Goal: Task Accomplishment & Management: Complete application form

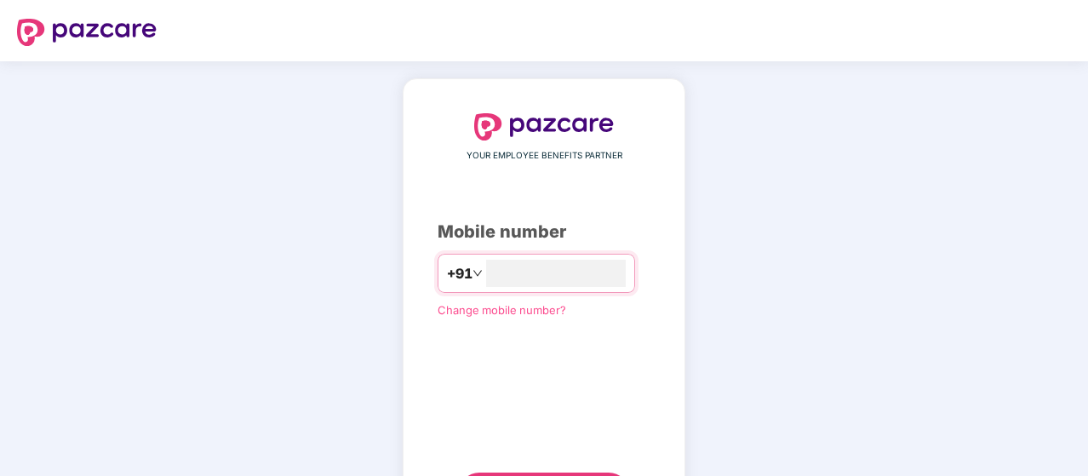
type input "**********"
click at [645, 380] on div "**********" at bounding box center [544, 312] width 213 height 398
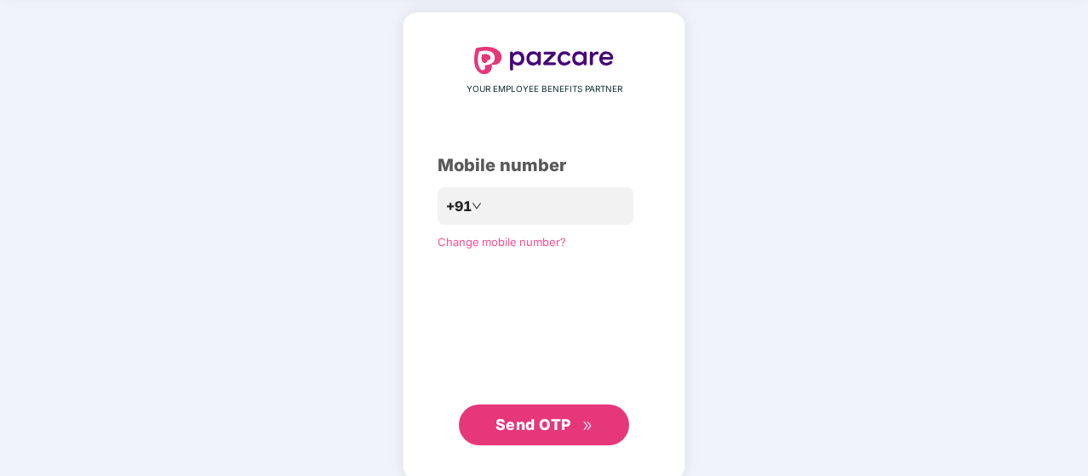
scroll to position [68, 0]
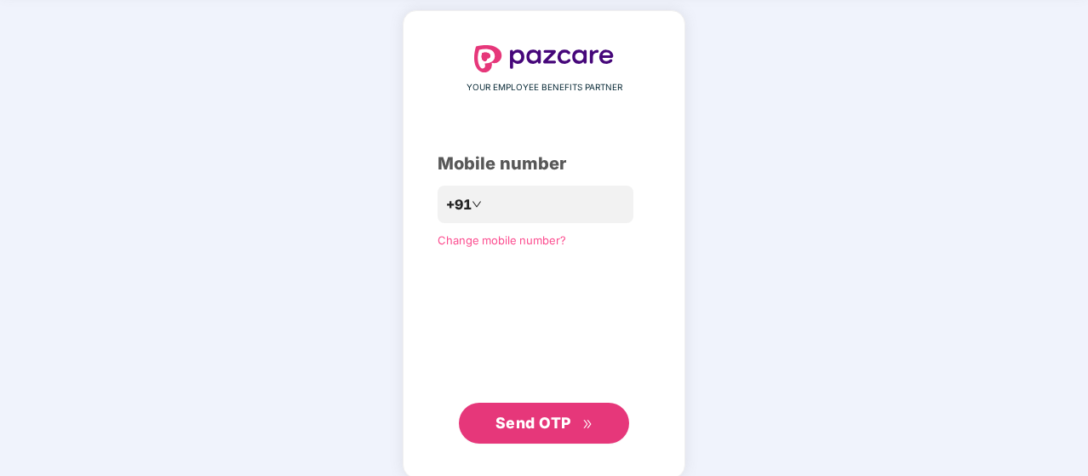
click at [582, 416] on span "Send OTP" at bounding box center [544, 423] width 98 height 24
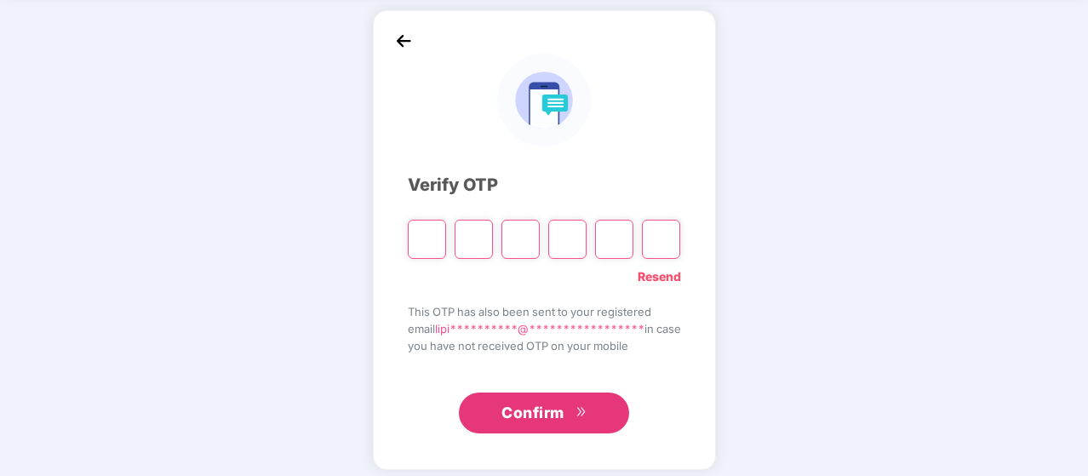
type input "*"
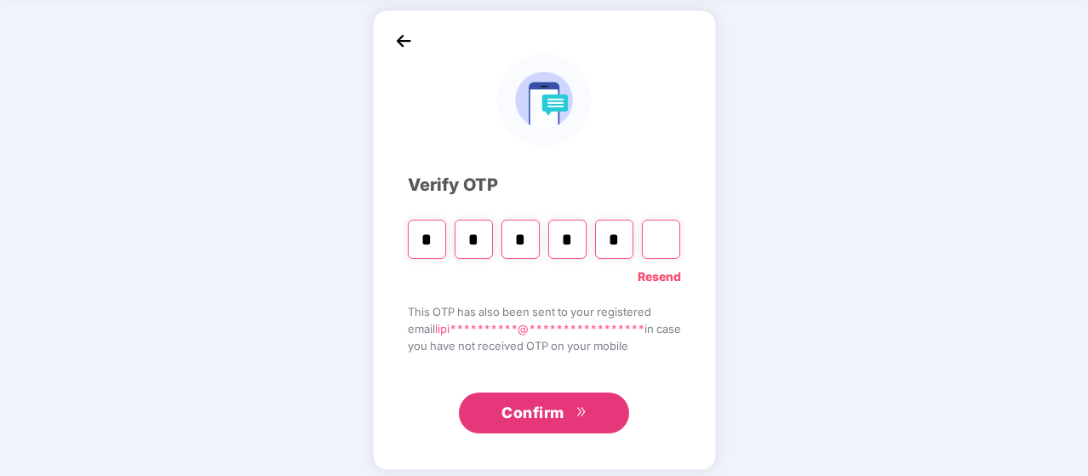
type input "*"
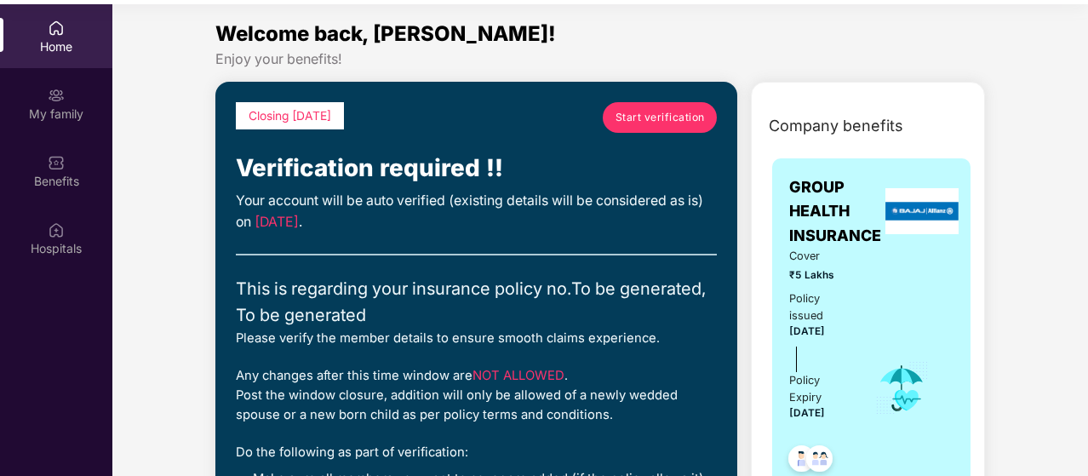
scroll to position [95, 0]
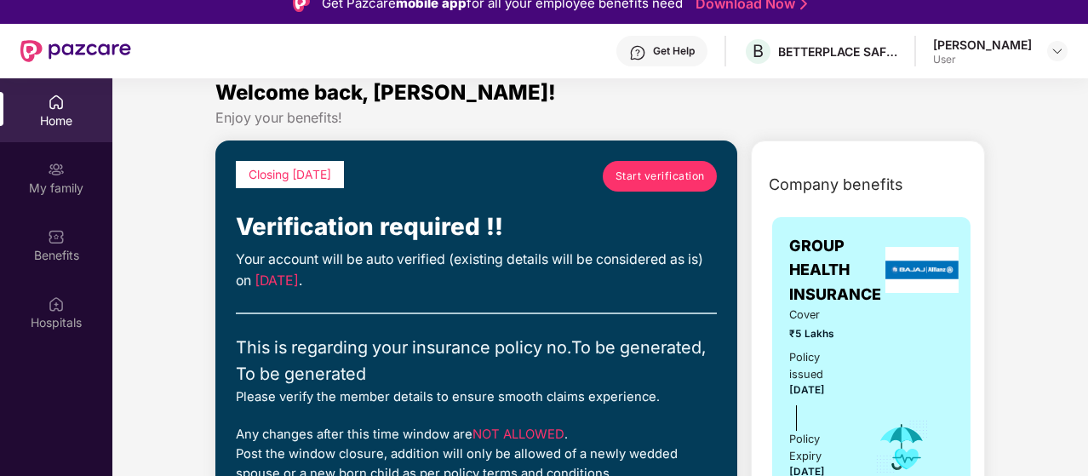
scroll to position [0, 0]
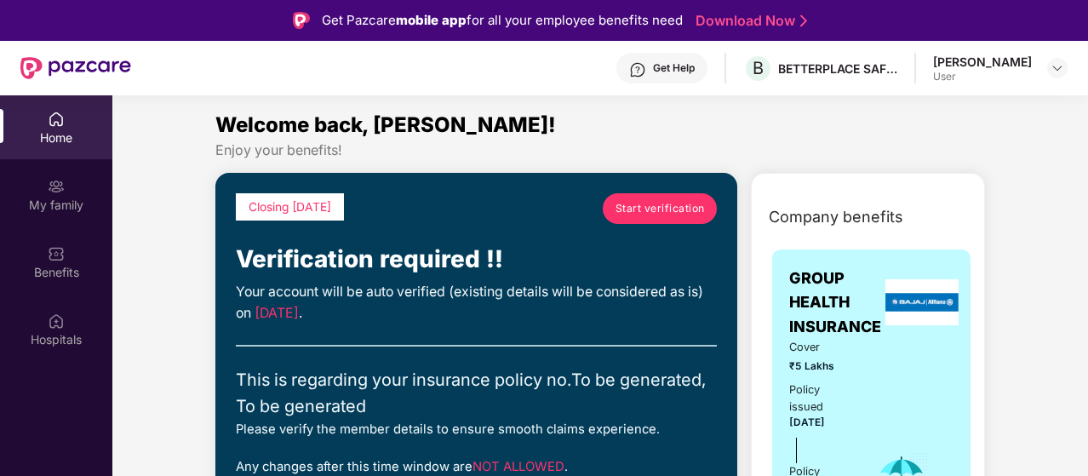
click at [675, 212] on span "Start verification" at bounding box center [659, 208] width 89 height 16
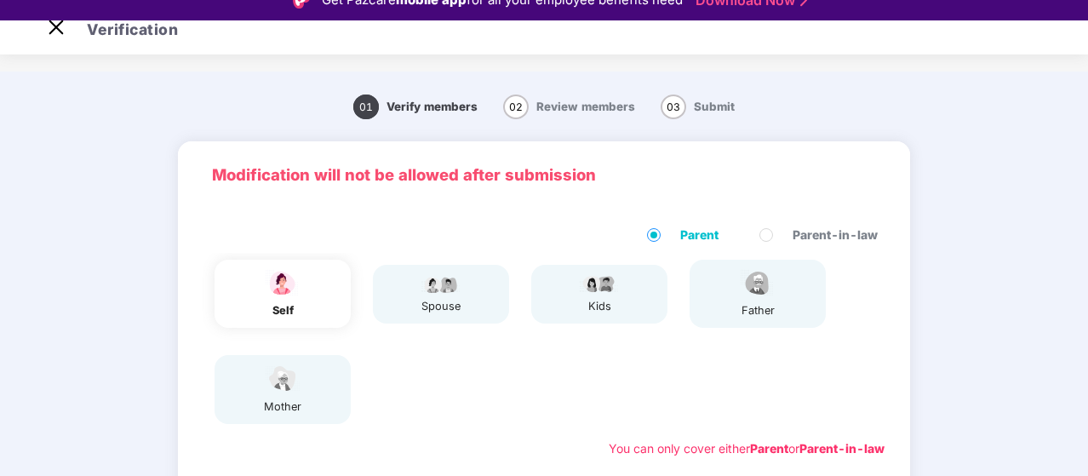
scroll to position [41, 0]
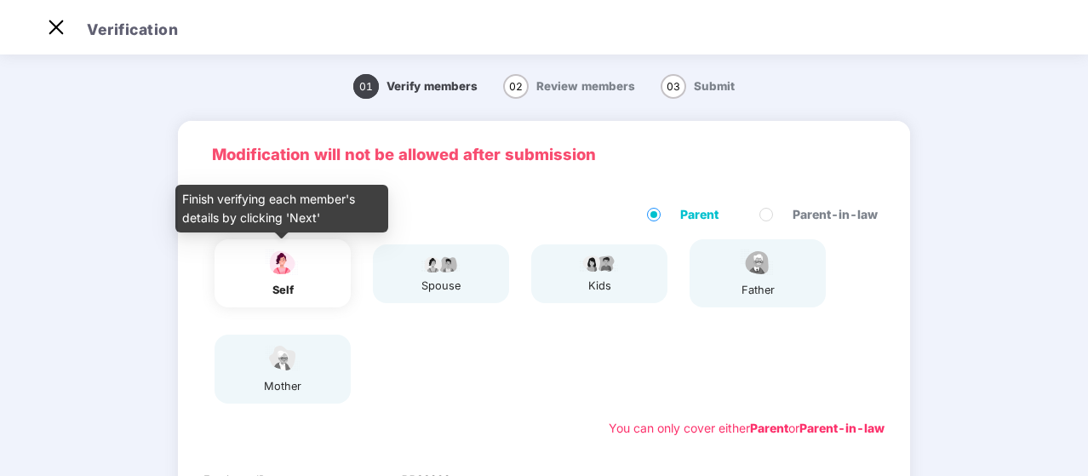
click at [283, 277] on img at bounding box center [282, 263] width 43 height 30
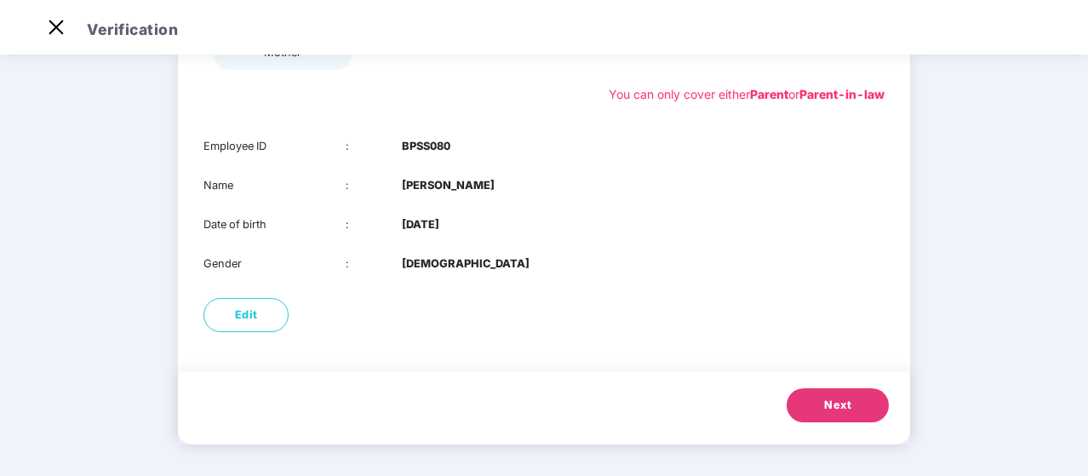
scroll to position [336, 0]
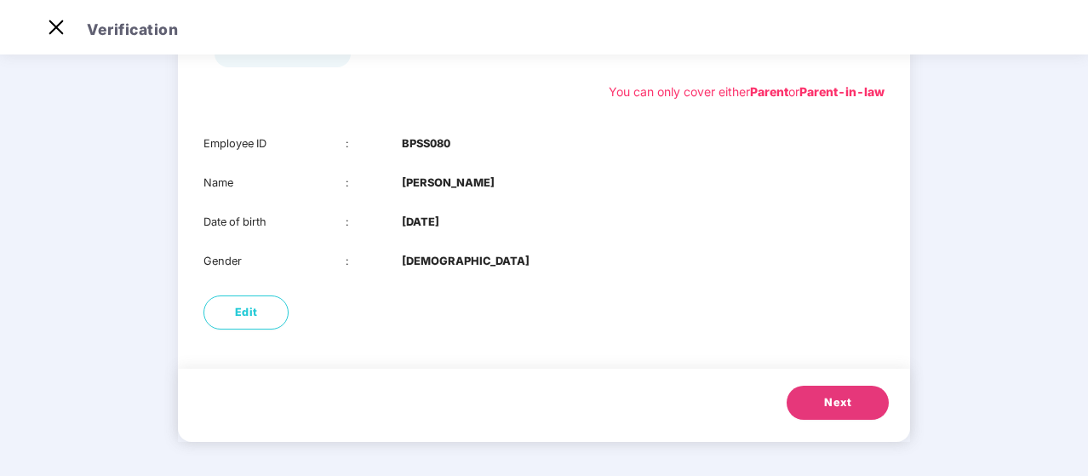
click at [851, 406] on button "Next" at bounding box center [837, 403] width 102 height 34
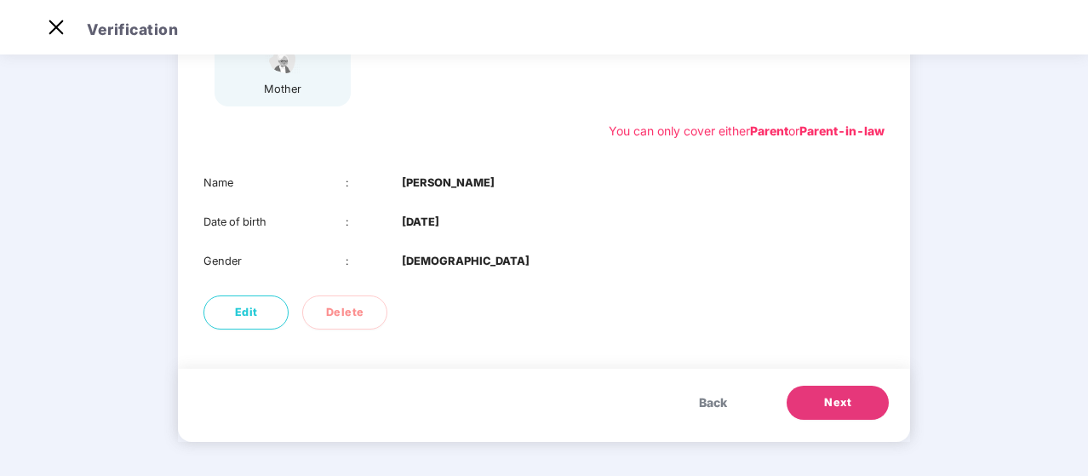
click at [849, 403] on span "Next" at bounding box center [837, 402] width 27 height 17
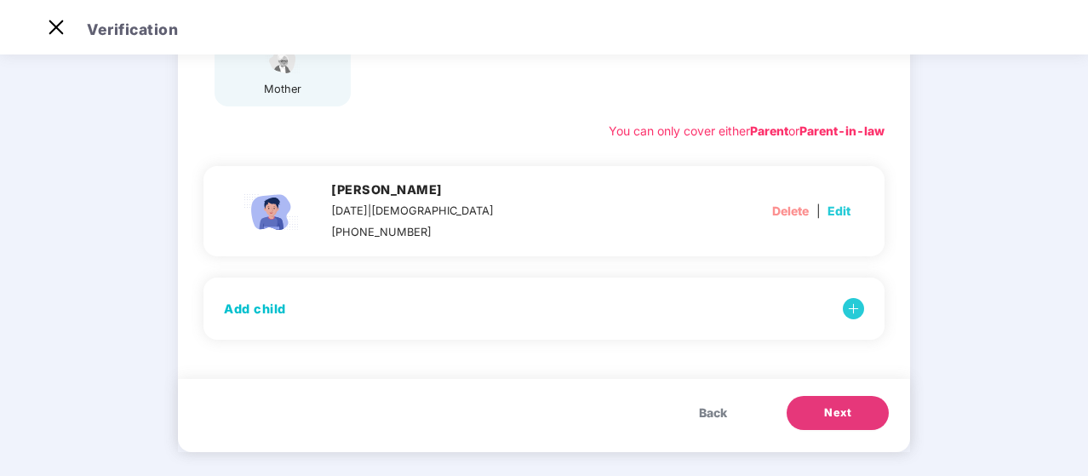
scroll to position [307, 0]
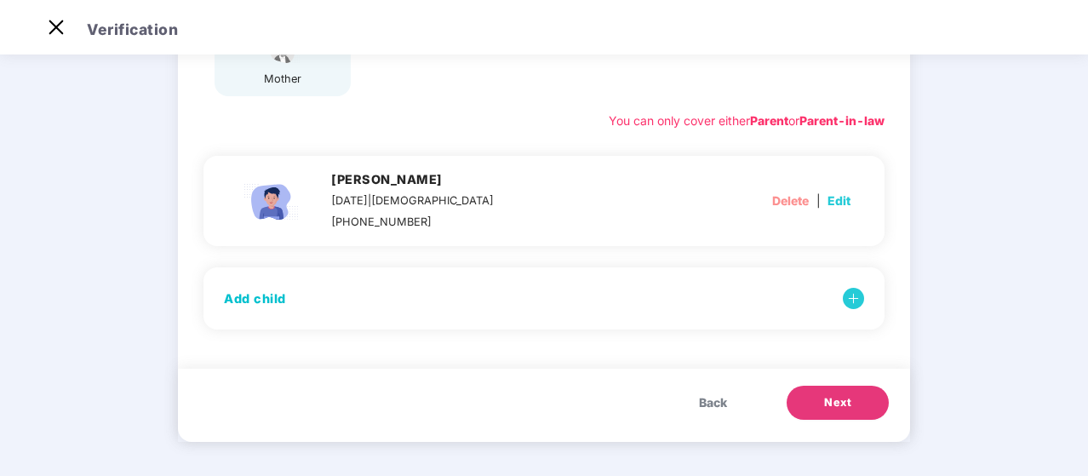
click at [853, 403] on button "Next" at bounding box center [837, 403] width 102 height 34
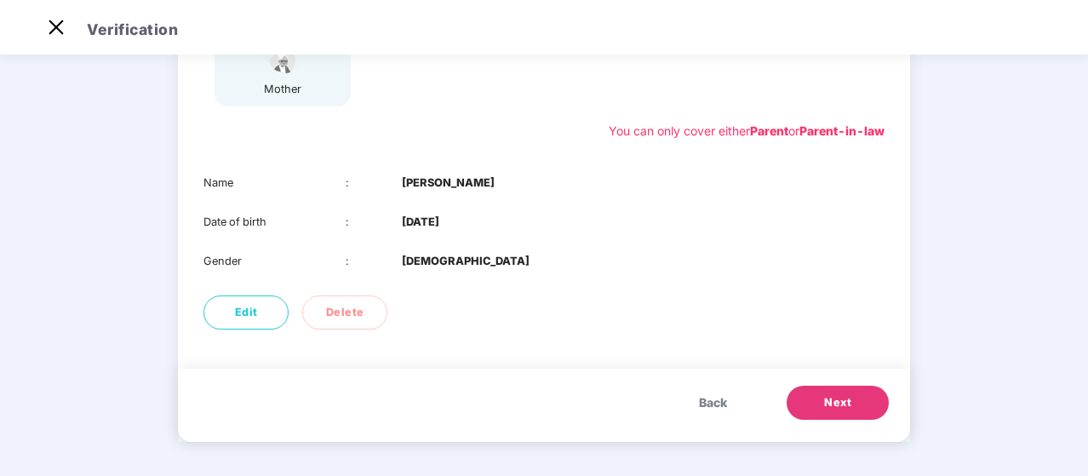
click at [853, 403] on button "Next" at bounding box center [837, 403] width 102 height 34
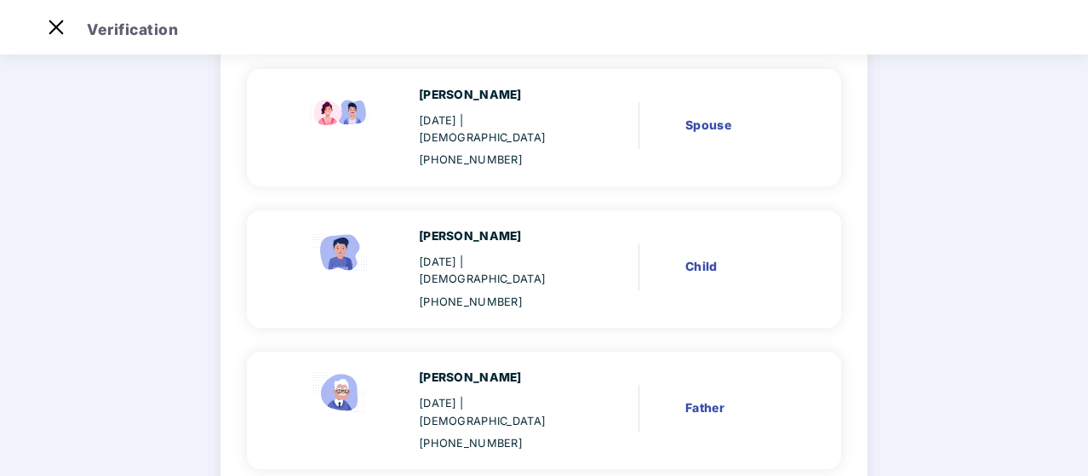
scroll to position [301, 0]
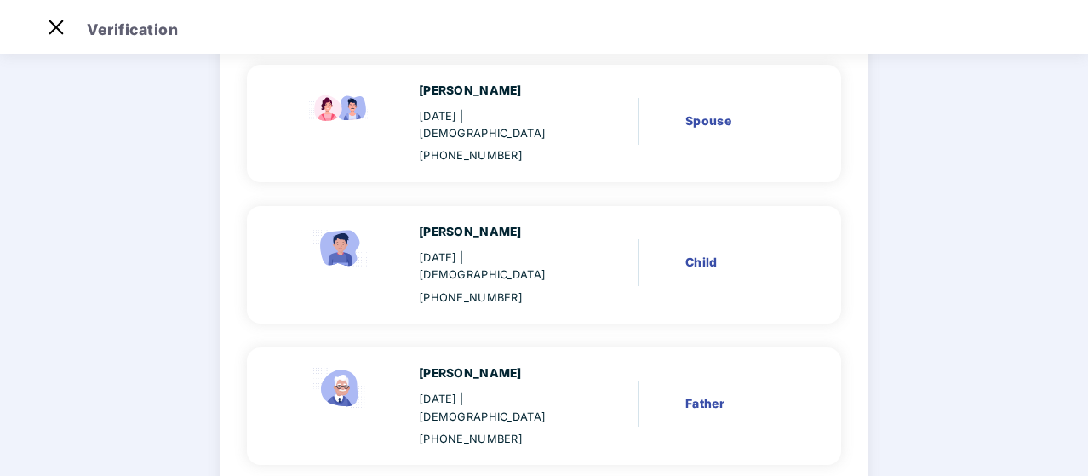
drag, startPoint x: 1085, startPoint y: 350, endPoint x: 1089, endPoint y: 405, distance: 55.4
click at [1087, 405] on html "Get Pazcare mobile app for all your employee benefits need Download Now Verific…" at bounding box center [544, 197] width 1088 height 476
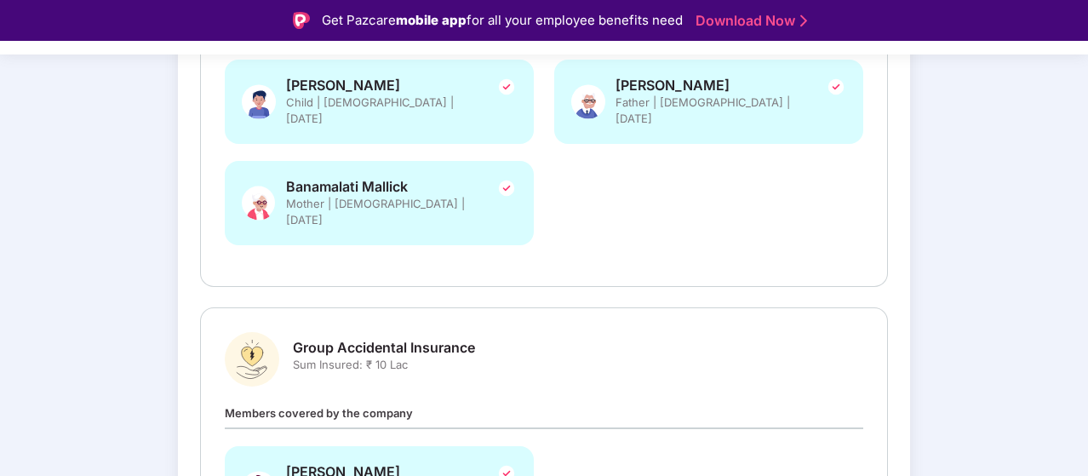
scroll to position [600, 0]
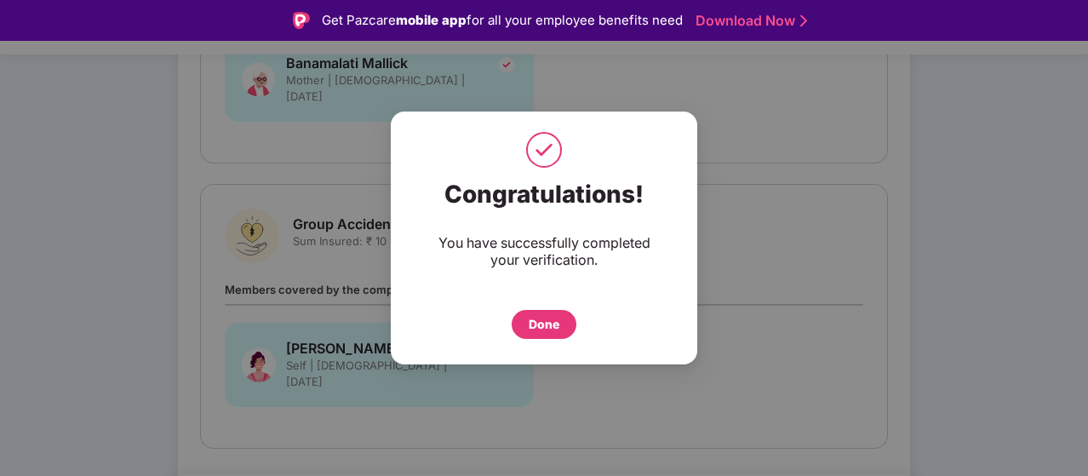
click at [545, 323] on div "Done" at bounding box center [544, 324] width 31 height 19
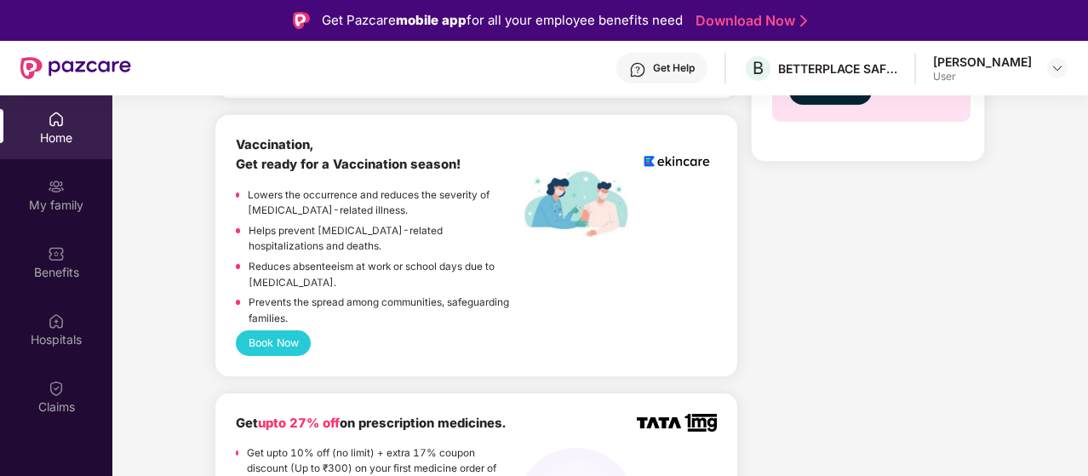
scroll to position [1122, 0]
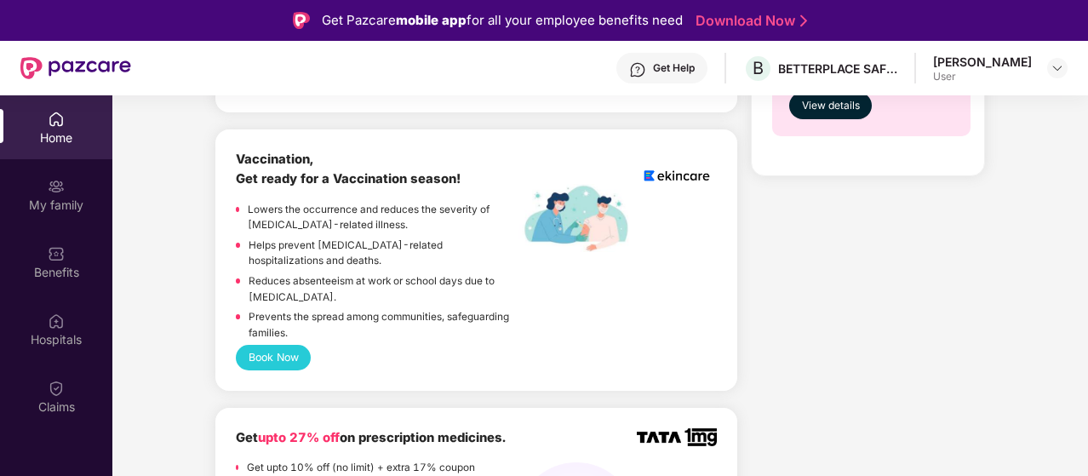
click at [281, 345] on button "Book Now" at bounding box center [273, 357] width 75 height 25
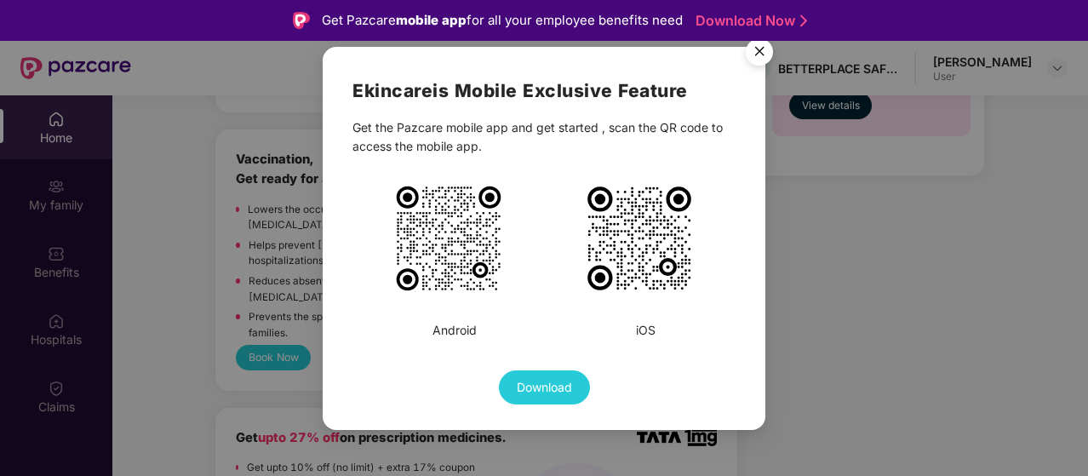
click at [764, 54] on img "Close" at bounding box center [759, 55] width 48 height 48
